Goal: Information Seeking & Learning: Understand process/instructions

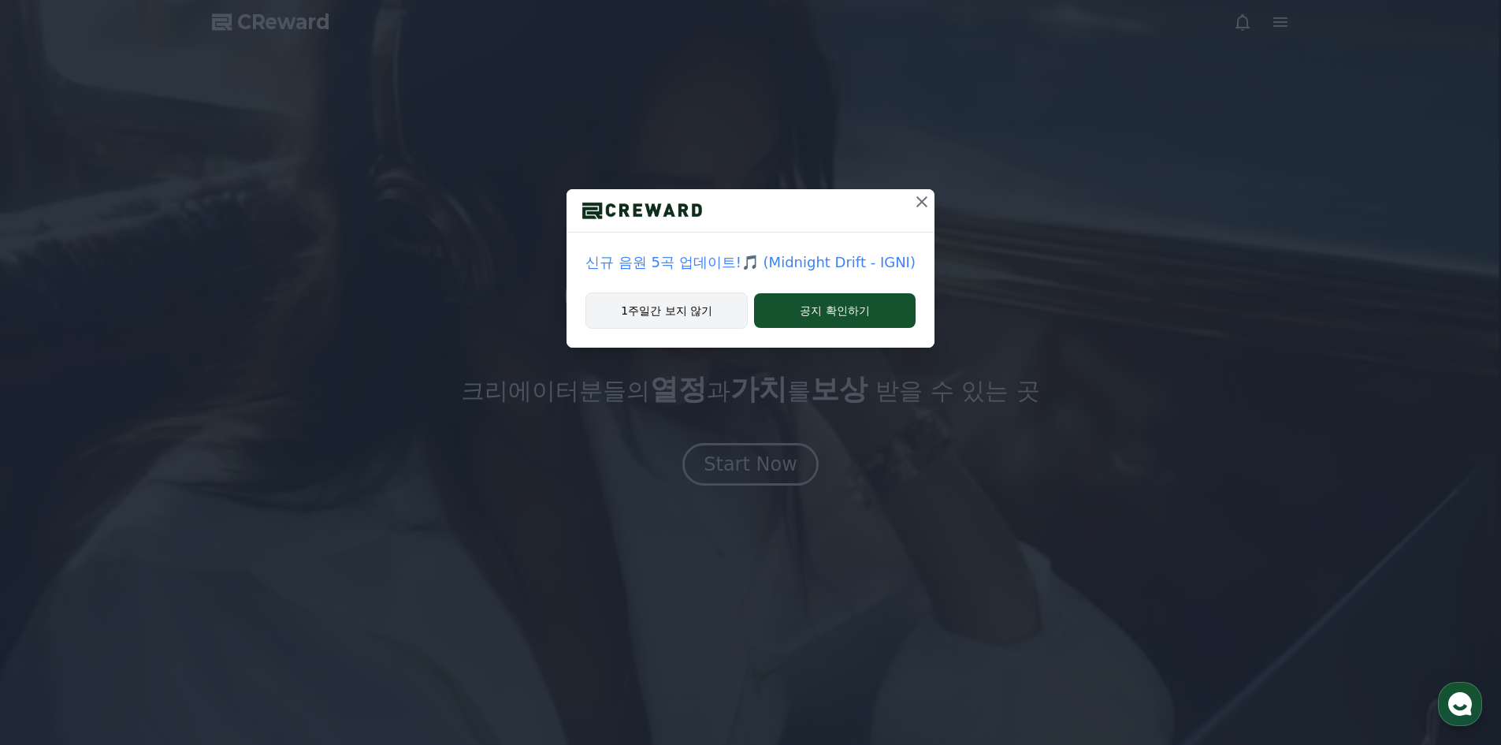
click at [686, 315] on button "1주일간 보지 않기" at bounding box center [666, 310] width 162 height 36
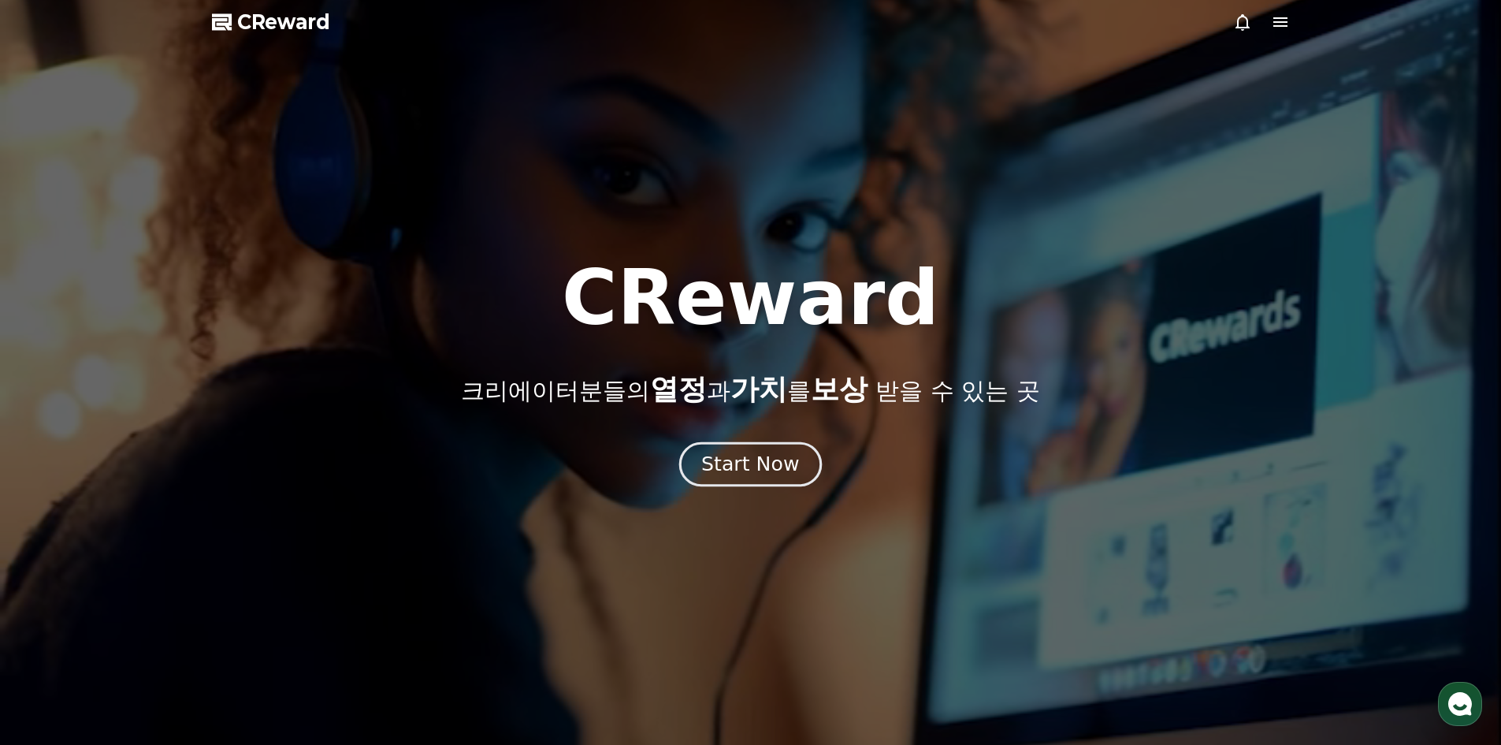
click at [756, 459] on div "Start Now" at bounding box center [750, 464] width 98 height 27
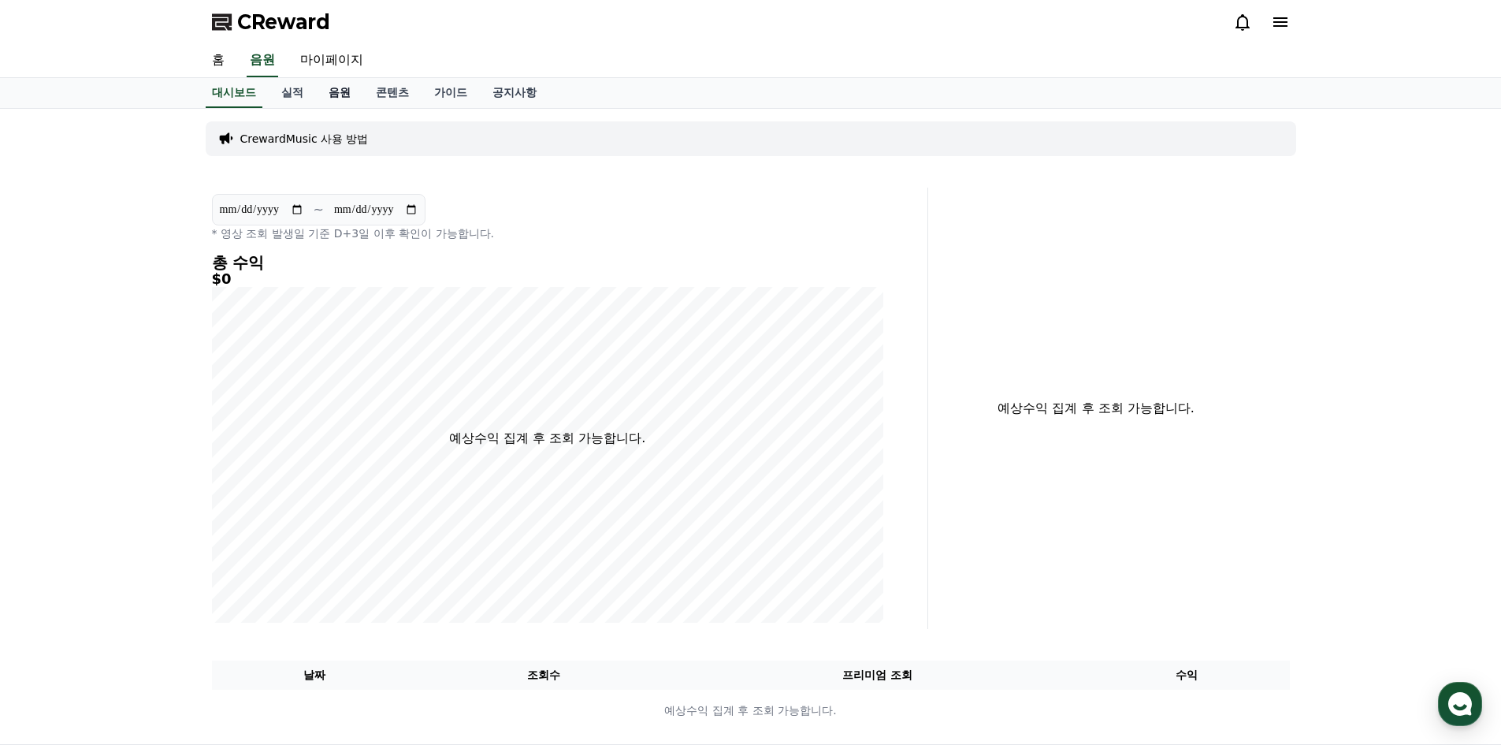
click at [317, 95] on link "음원" at bounding box center [339, 93] width 47 height 30
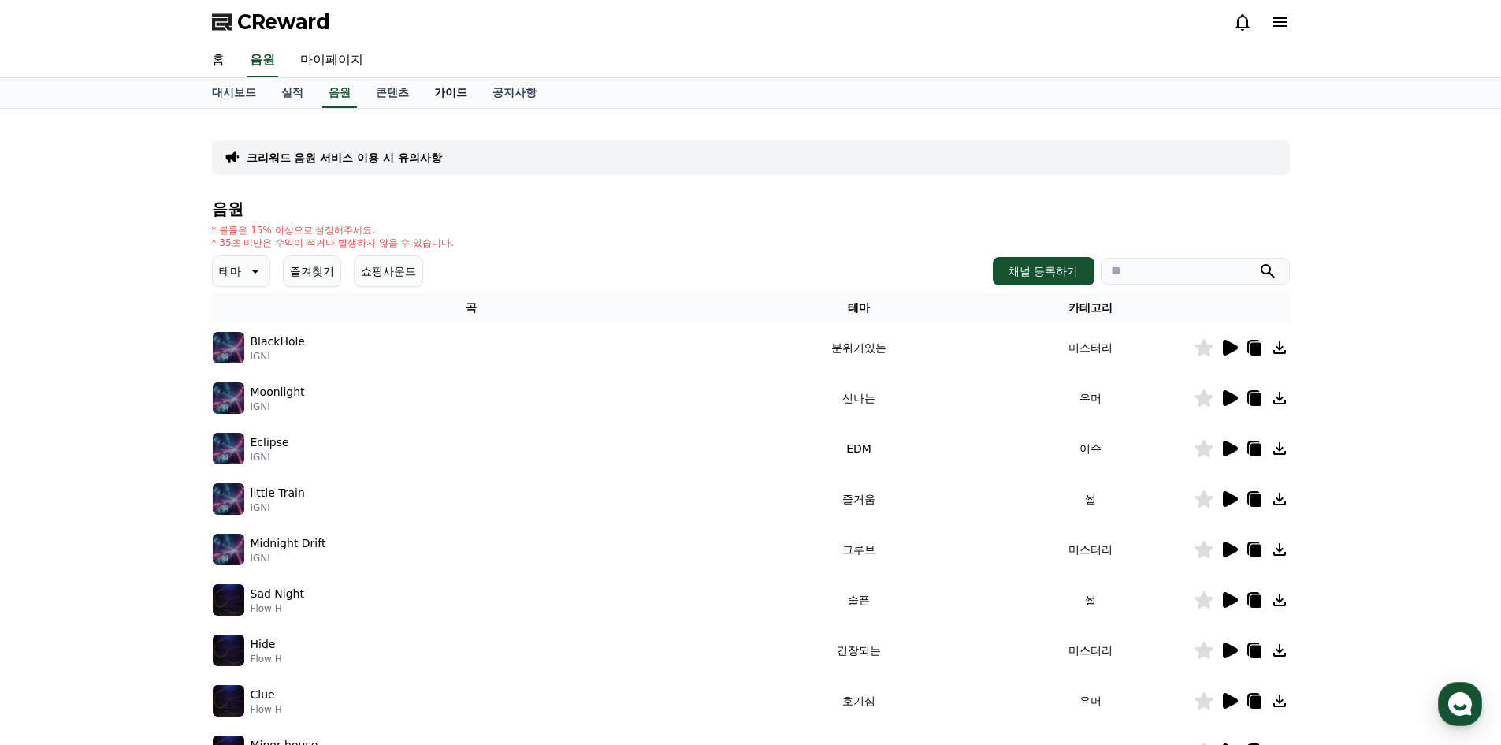
click at [451, 81] on link "가이드" at bounding box center [451, 93] width 58 height 30
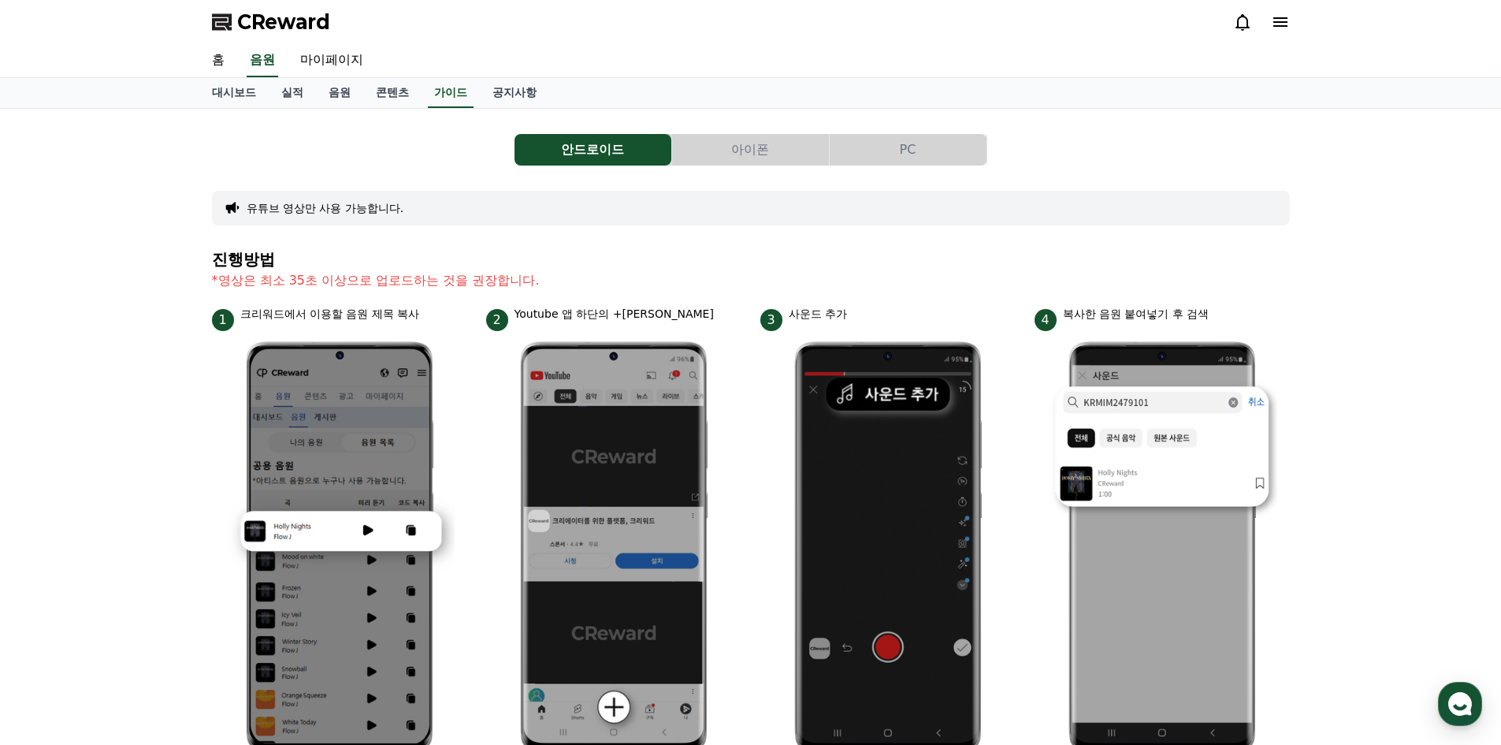
click at [935, 138] on button "PC" at bounding box center [908, 150] width 157 height 32
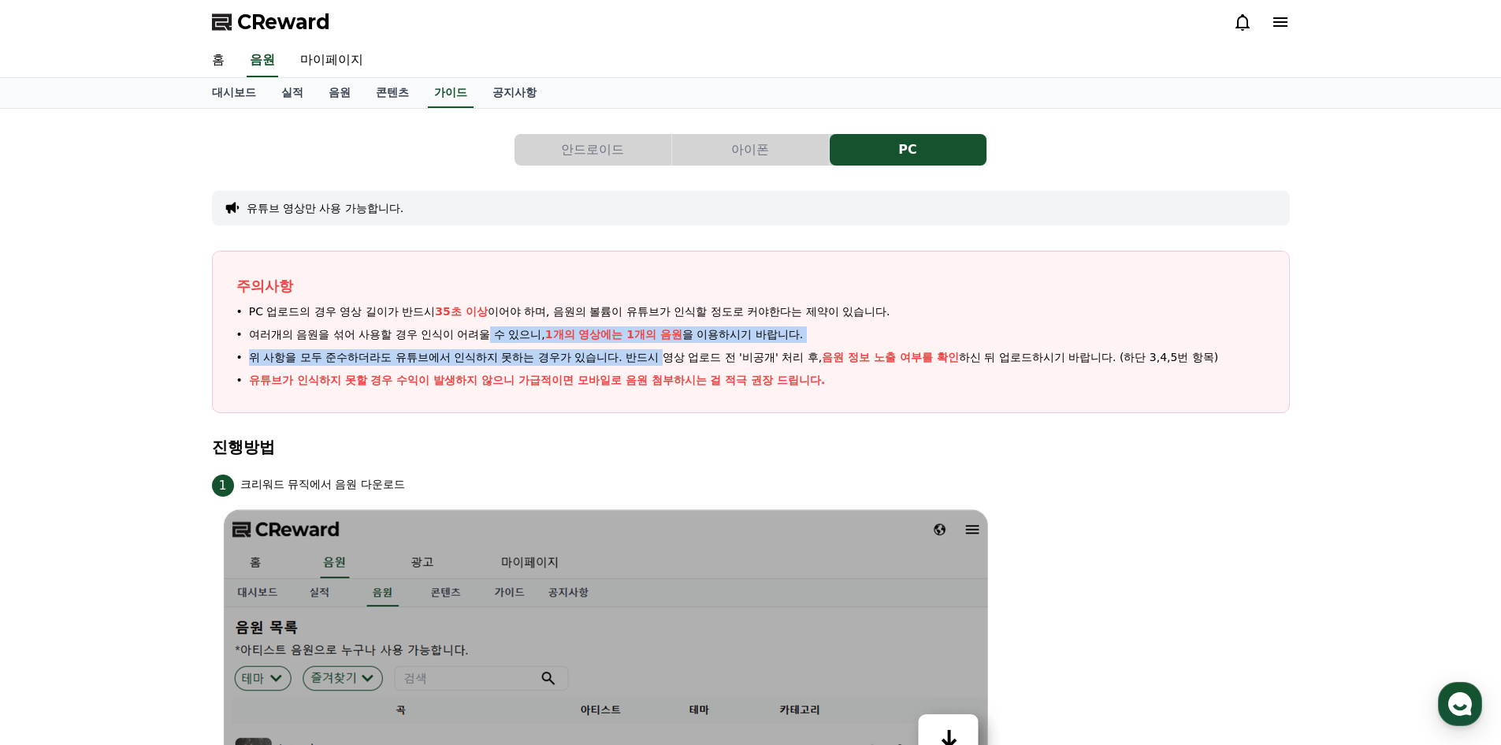
drag, startPoint x: 657, startPoint y: 352, endPoint x: 485, endPoint y: 327, distance: 173.6
click at [485, 327] on ul "PC 업로드의 경우 영상 길이가 반드시 35초 이상 이어야 하며, 음원의 볼륨이 유튜브가 인식할 정도로 커야한다는 제약이 있습니다. 여러개의 …" at bounding box center [750, 345] width 1029 height 85
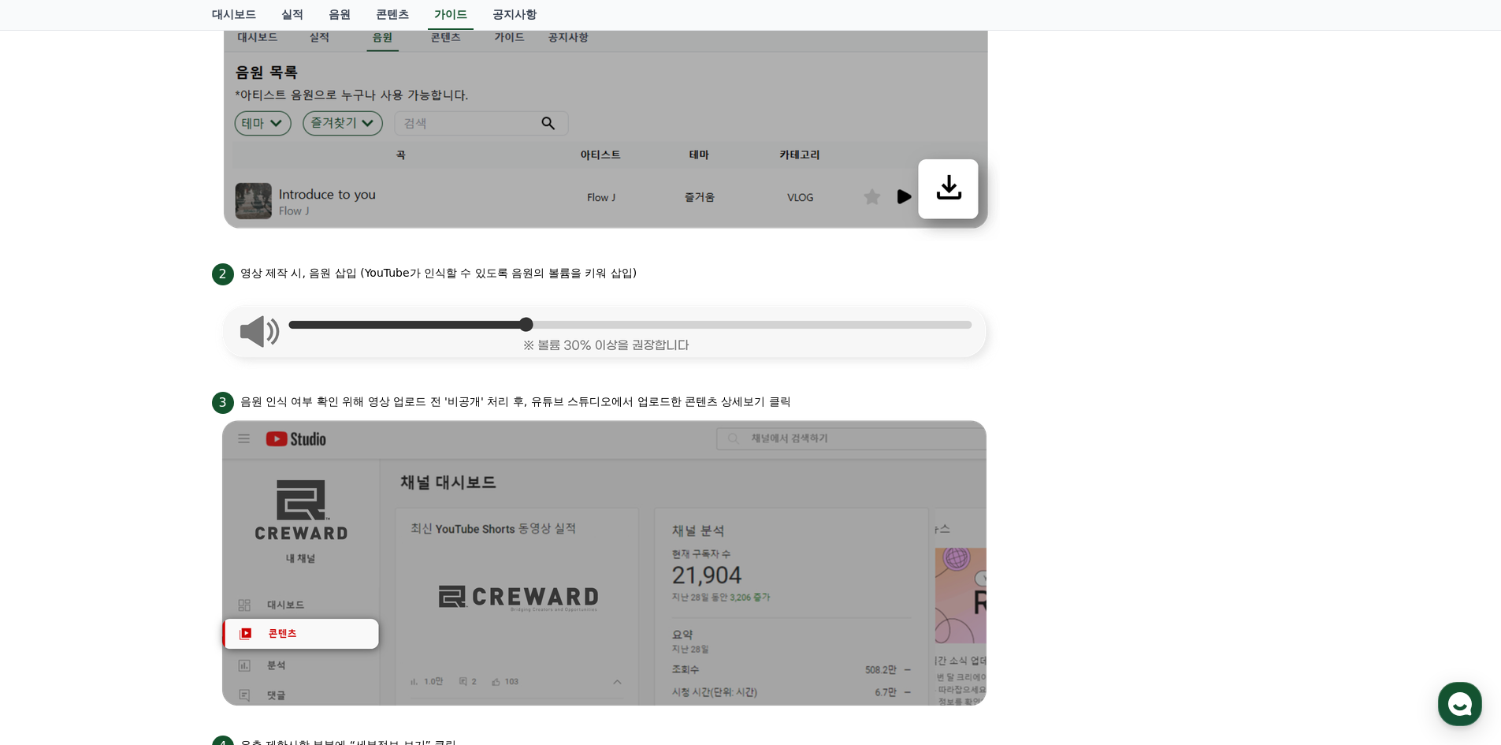
scroll to position [315, 0]
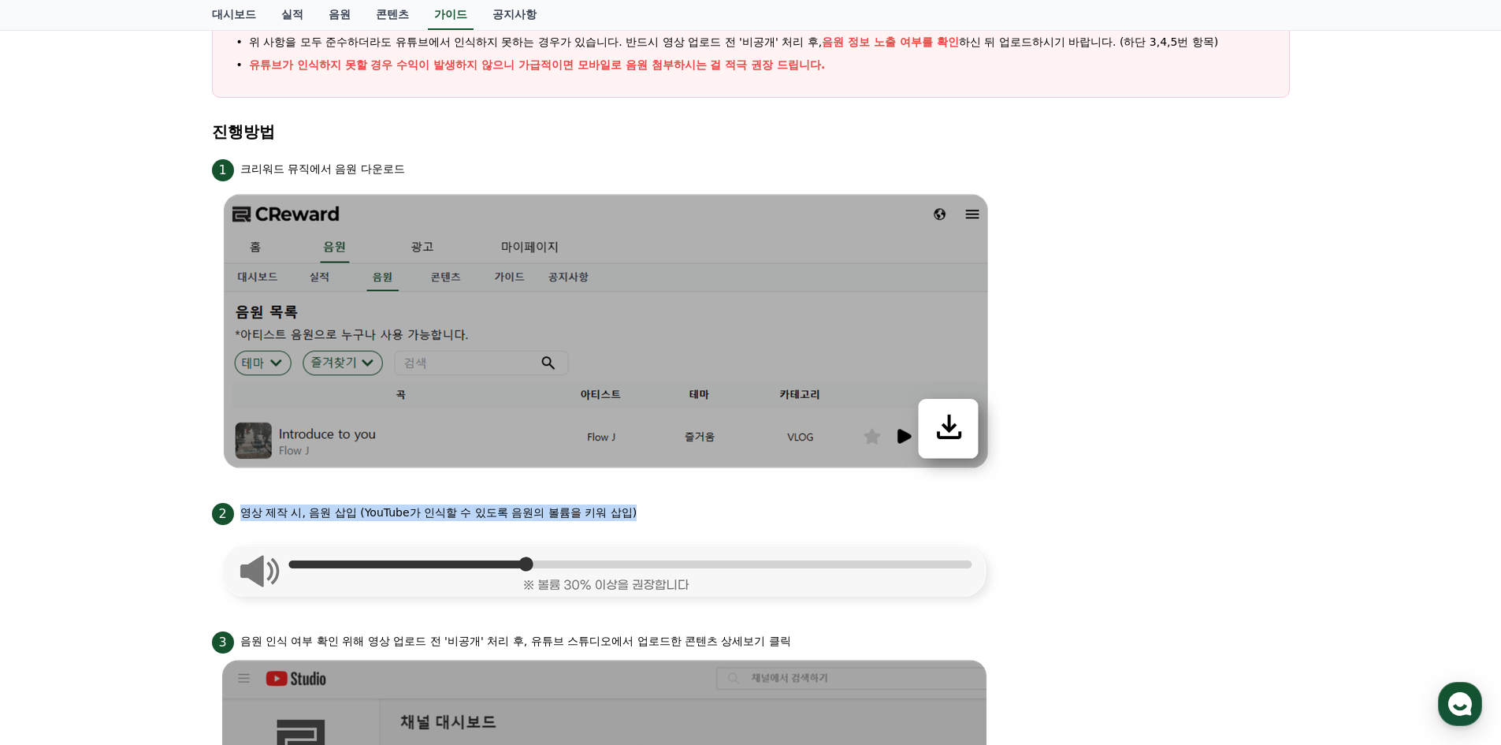
drag, startPoint x: 645, startPoint y: 519, endPoint x: 244, endPoint y: 502, distance: 401.5
click at [244, 502] on div "2 영상 제작 시, 음원 삽입 (YouTube가 인식할 수 있도록 음원의 볼륨을 키워 삽입)" at bounding box center [751, 512] width 1078 height 25
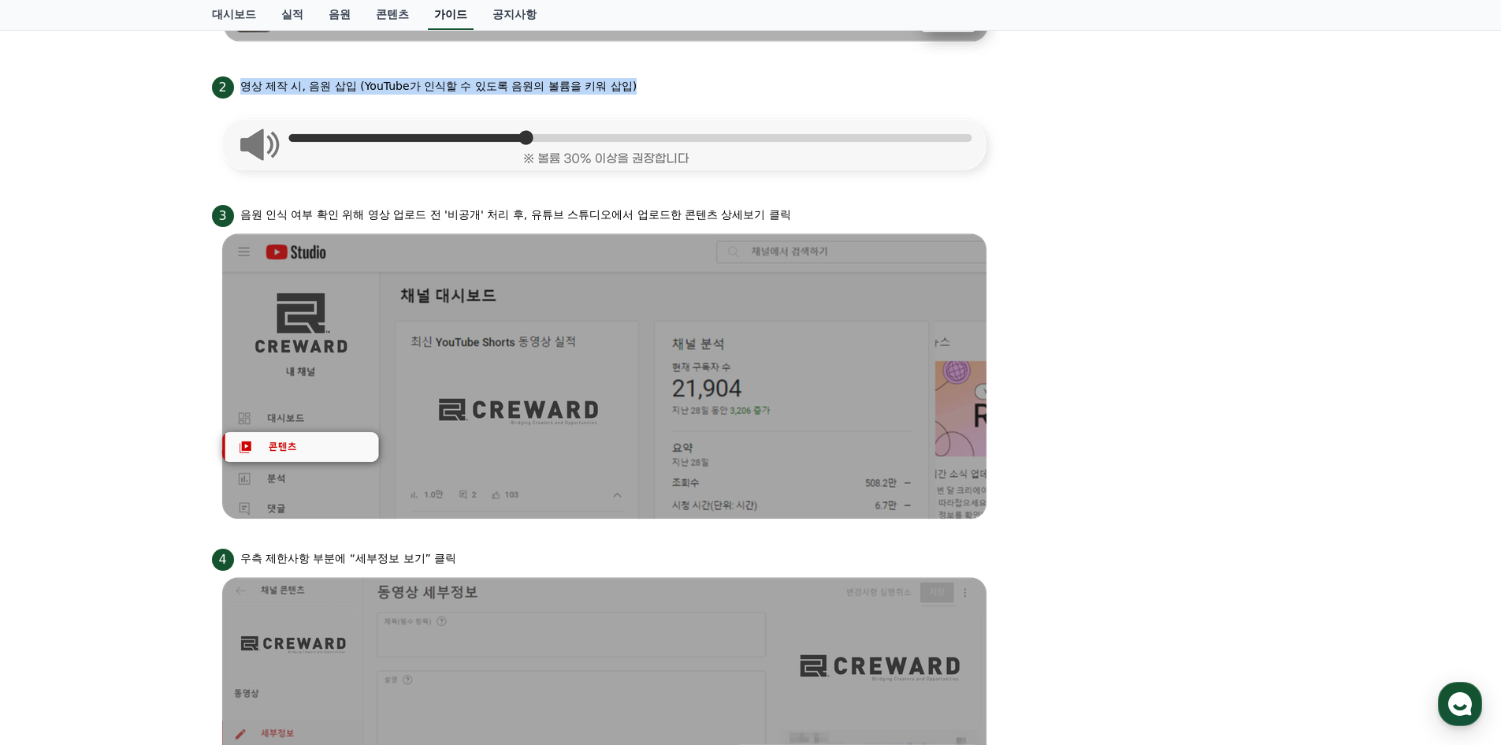
scroll to position [552, 0]
